Goal: Transaction & Acquisition: Obtain resource

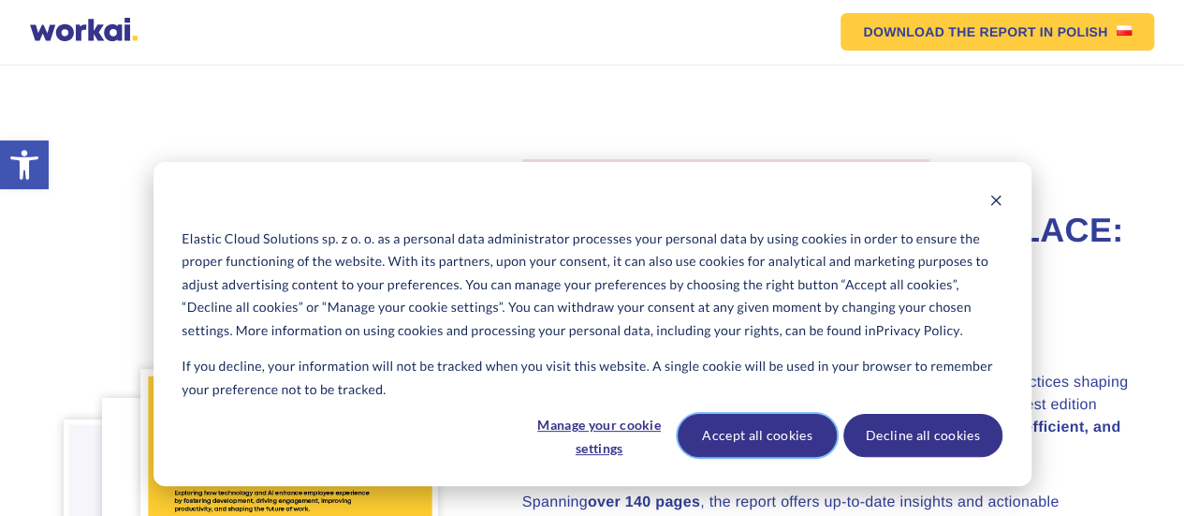
click at [735, 445] on button "Accept all cookies" at bounding box center [757, 435] width 159 height 43
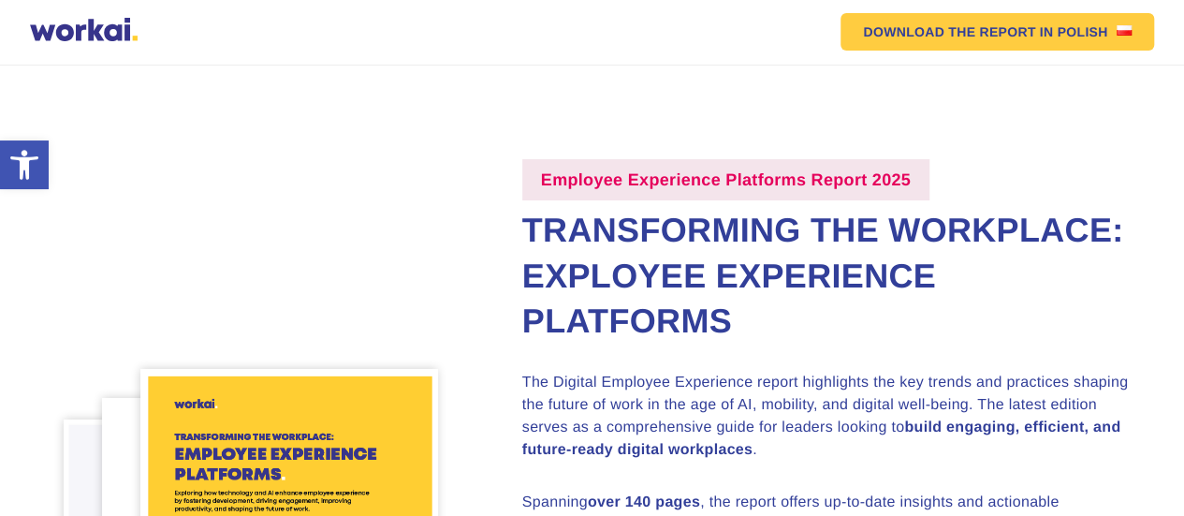
drag, startPoint x: 536, startPoint y: 286, endPoint x: 917, endPoint y: 353, distance: 387.0
click at [917, 345] on h2 "Transforming the Workplace: Exployee Experience Platforms" at bounding box center [826, 276] width 608 height 137
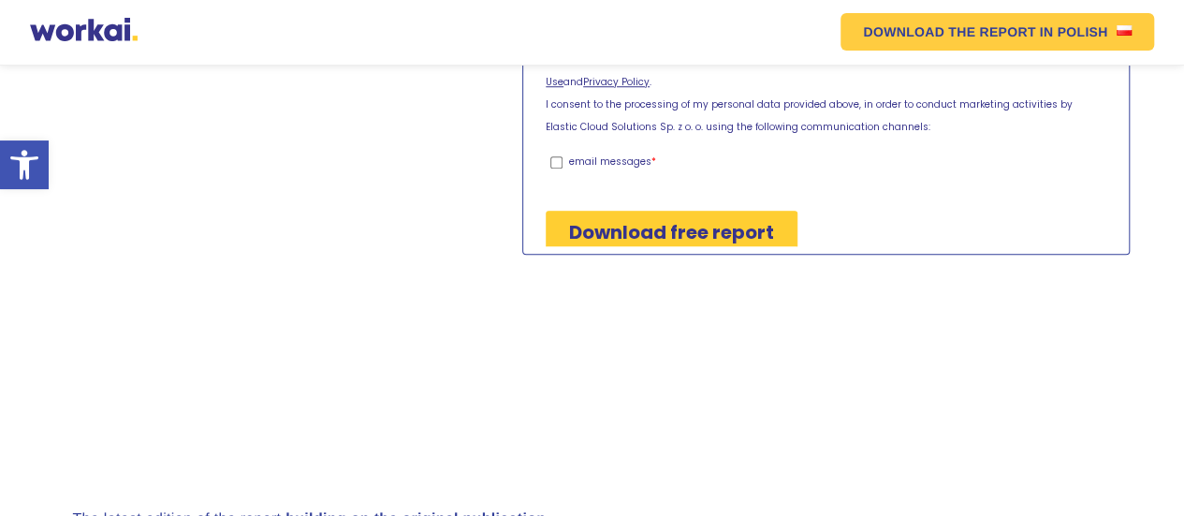
scroll to position [281, 0]
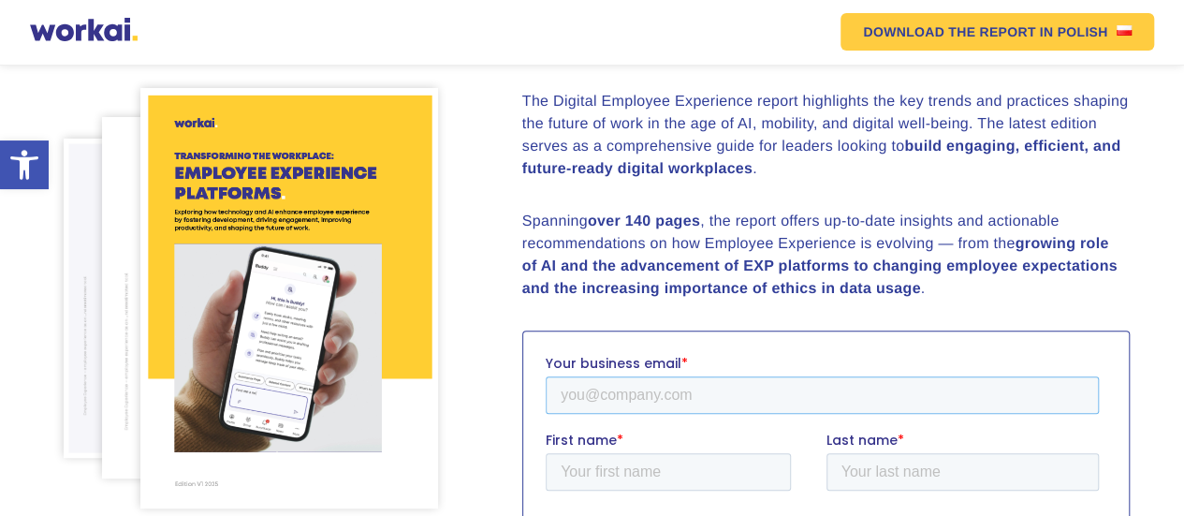
click at [643, 404] on input "Your business email *" at bounding box center [821, 393] width 553 height 37
click at [686, 387] on input "[EMAIL_ADDRESS][DOMAIN_NAME]" at bounding box center [821, 393] width 553 height 37
click at [686, 404] on input "[EMAIL_ADDRESS][DOMAIN_NAME]" at bounding box center [821, 393] width 553 height 37
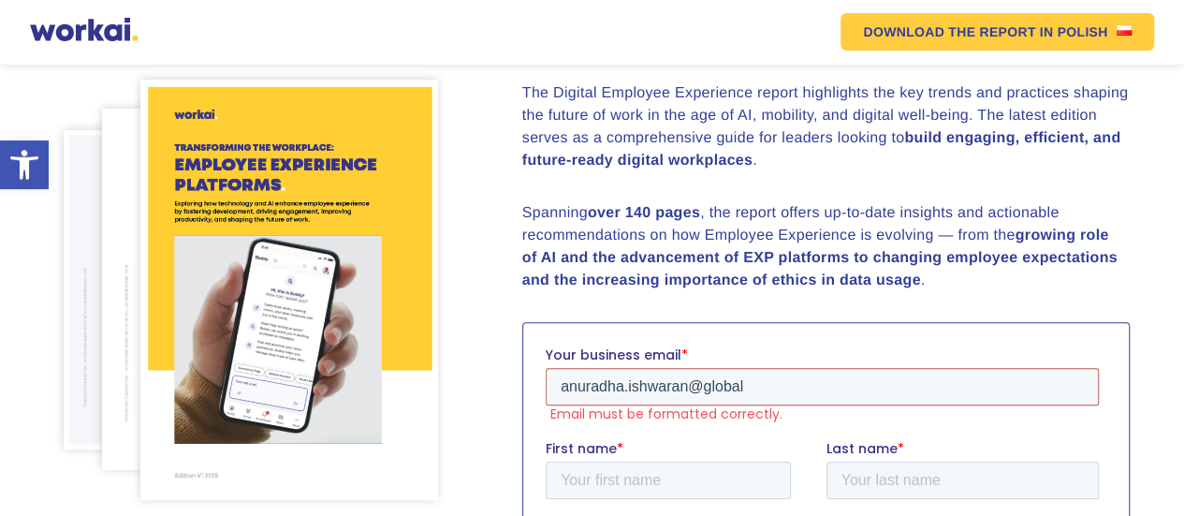
type input "[EMAIL_ADDRESS][DOMAIN_NAME]"
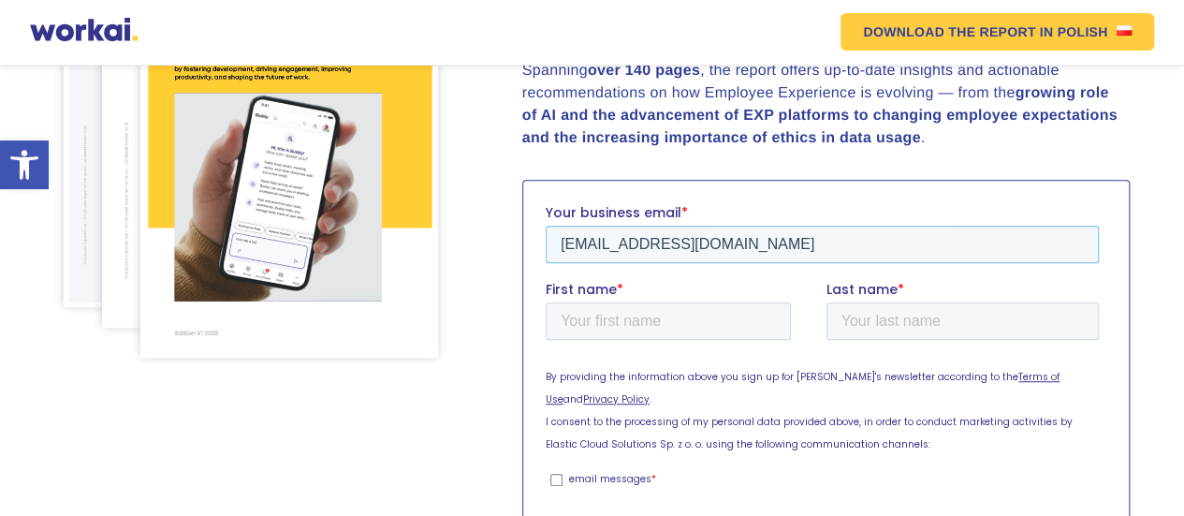
scroll to position [562, 0]
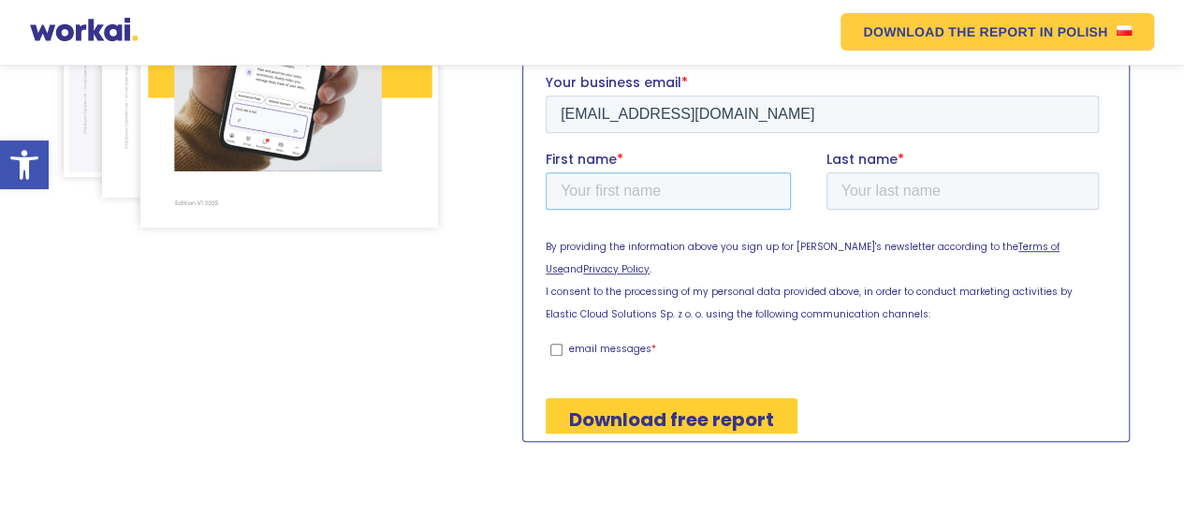
click at [656, 188] on input "First name *" at bounding box center [667, 189] width 245 height 37
type input "[PERSON_NAME]"
click at [905, 183] on input "Last name *" at bounding box center [962, 189] width 273 height 37
type input "Ishwaran"
click at [623, 397] on input "Download free report" at bounding box center [671, 418] width 252 height 43
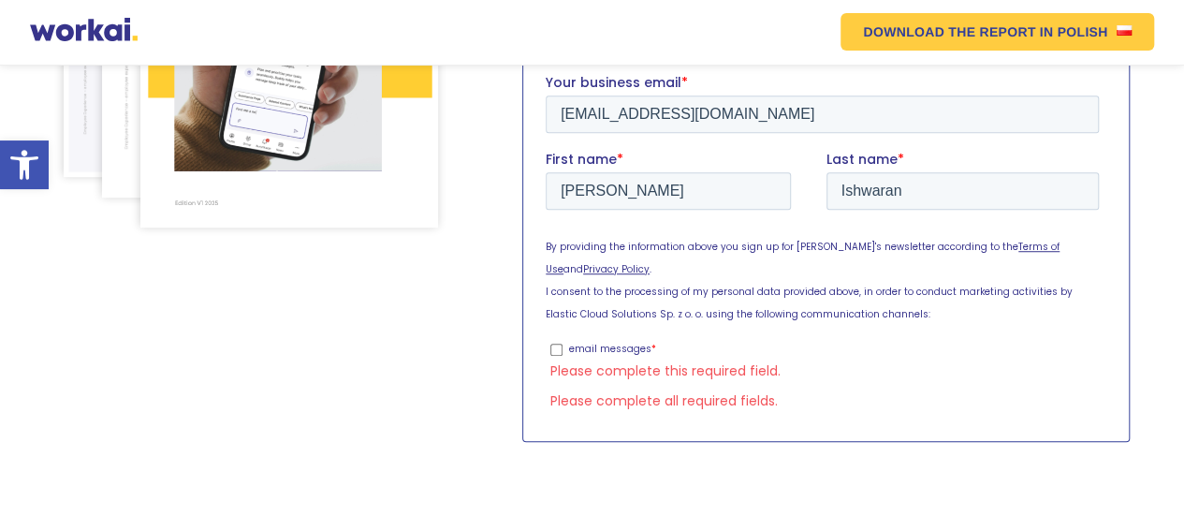
scroll to position [583, 0]
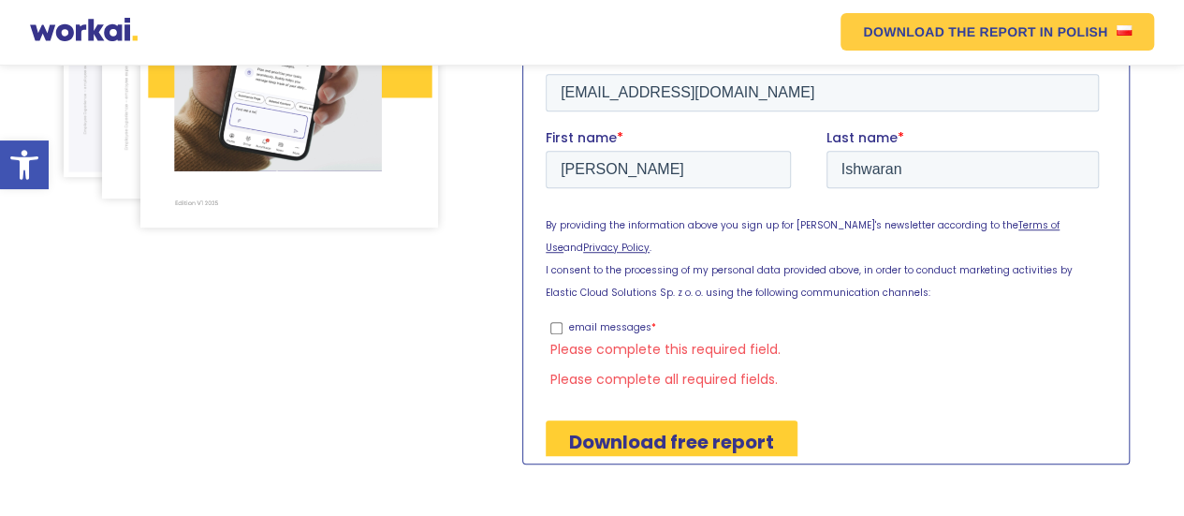
click at [558, 321] on input "email messages *" at bounding box center [556, 327] width 12 height 12
checkbox input "true"
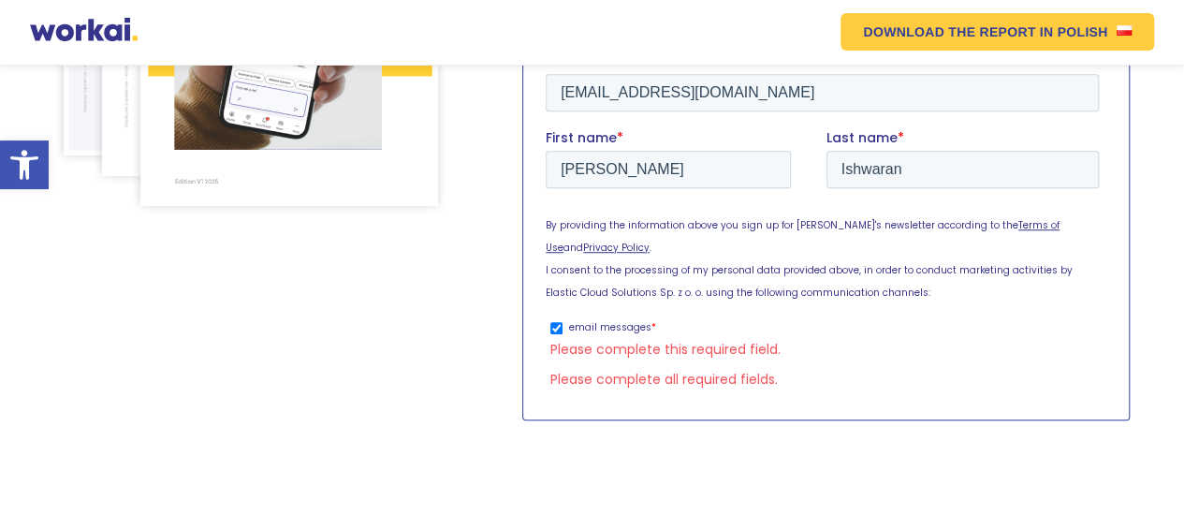
scroll to position [562, 0]
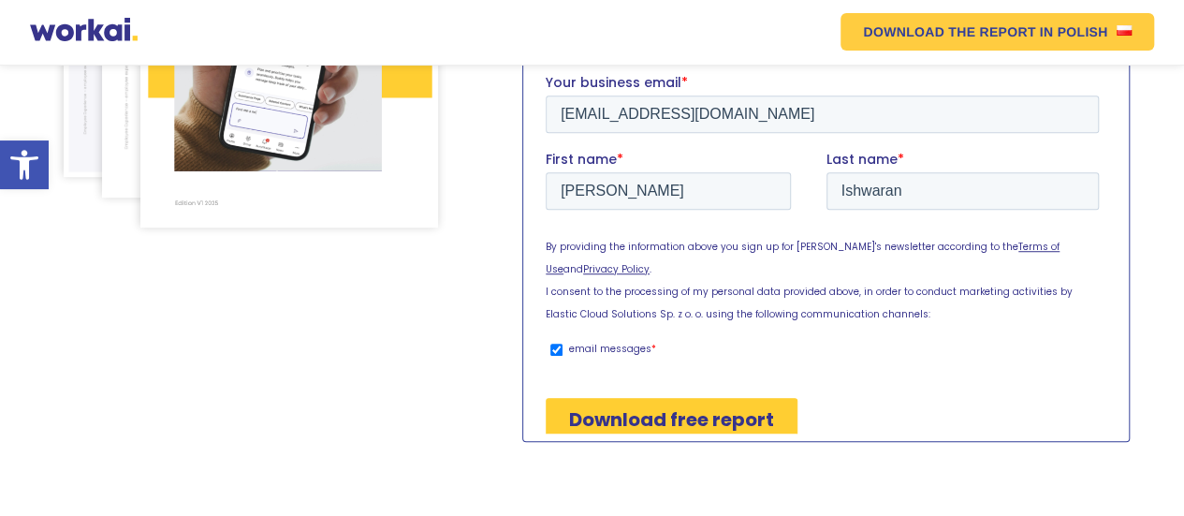
click at [619, 397] on input "Download free report" at bounding box center [671, 418] width 252 height 43
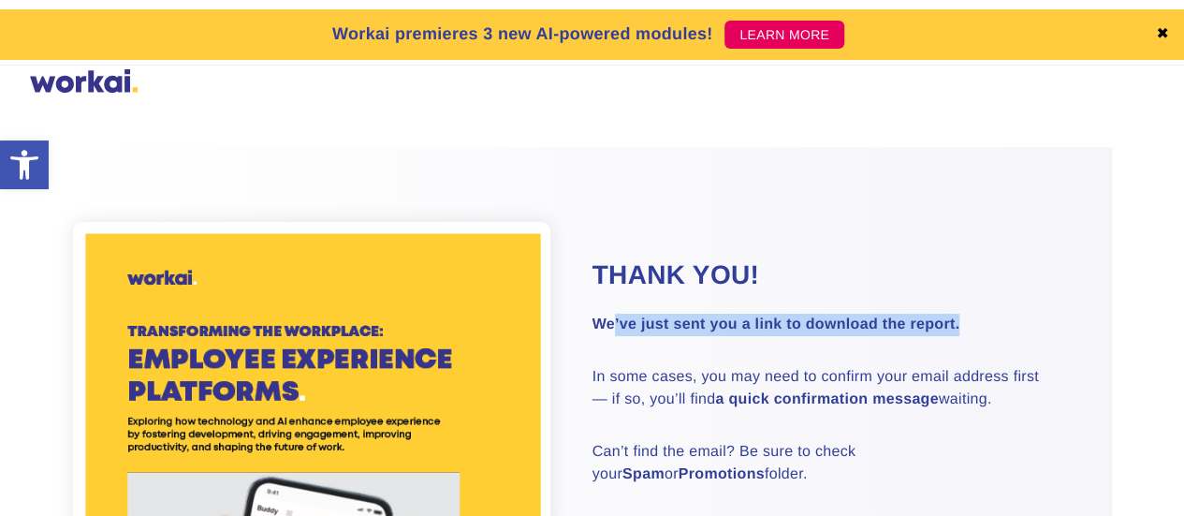
drag, startPoint x: 610, startPoint y: 327, endPoint x: 969, endPoint y: 330, distance: 358.6
click at [969, 330] on p "We’ve just sent you a link to download the report." at bounding box center [829, 325] width 473 height 22
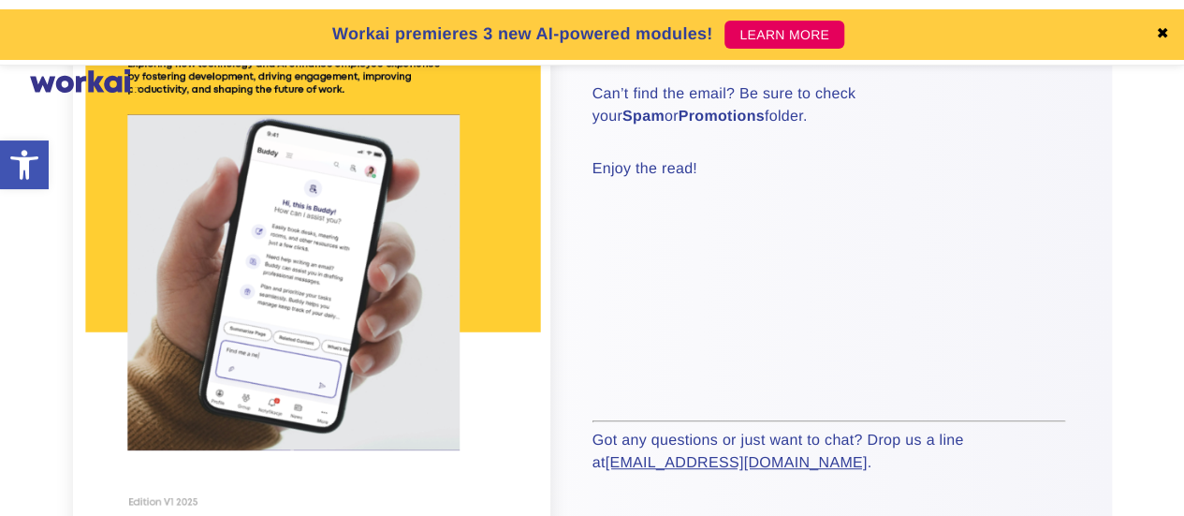
scroll to position [187, 0]
